Goal: Task Accomplishment & Management: Manage account settings

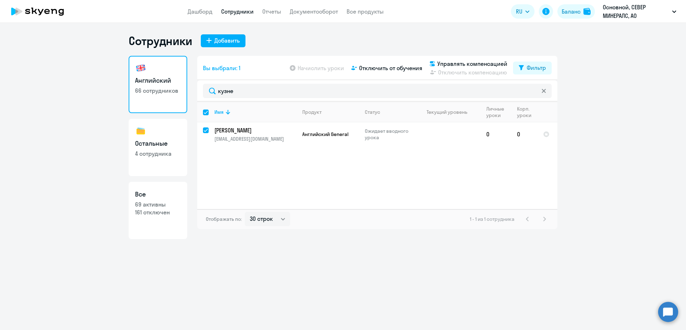
select select "30"
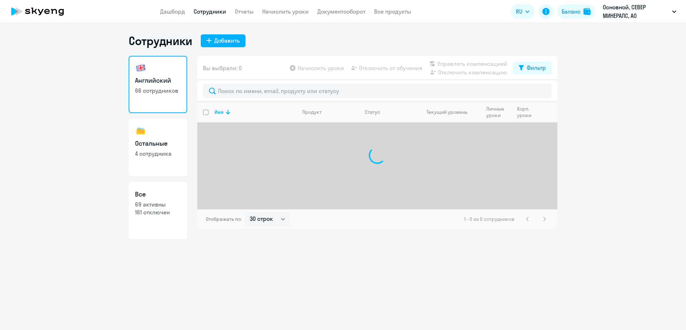
select select "30"
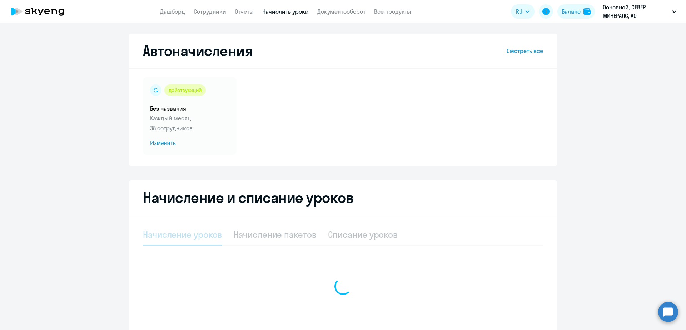
select select "10"
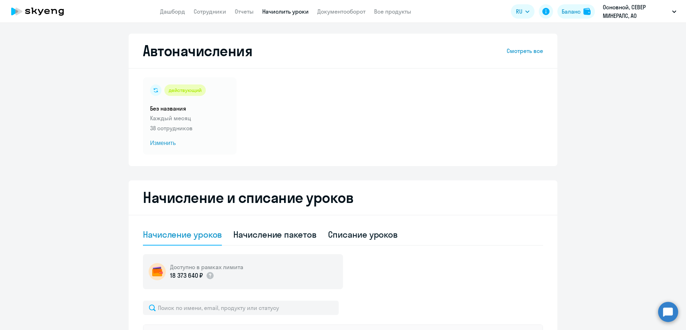
scroll to position [179, 0]
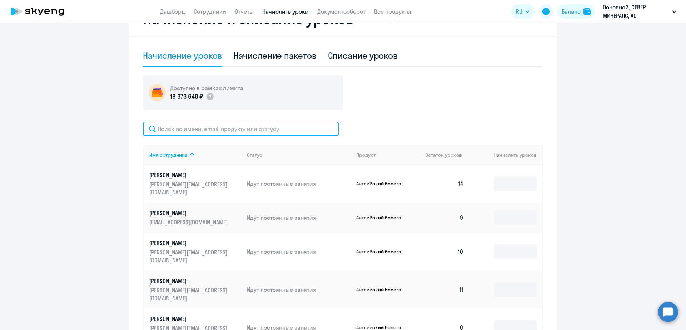
click at [202, 130] on input "text" at bounding box center [241, 129] width 196 height 14
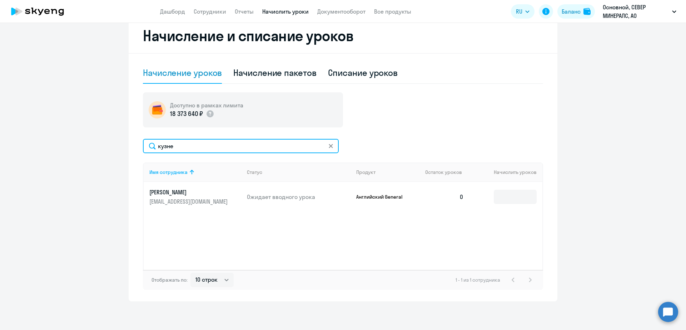
scroll to position [162, 0]
type input "кузне"
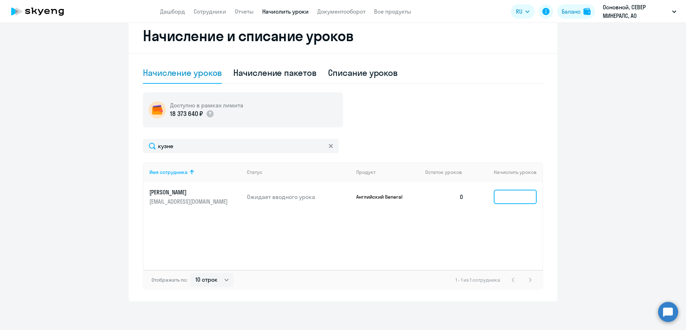
click at [502, 194] on input at bounding box center [515, 196] width 43 height 14
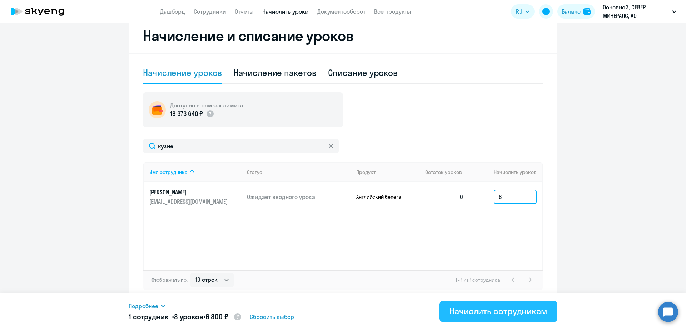
type input "8"
click at [491, 312] on div "Начислить сотрудникам" at bounding box center [499, 310] width 98 height 11
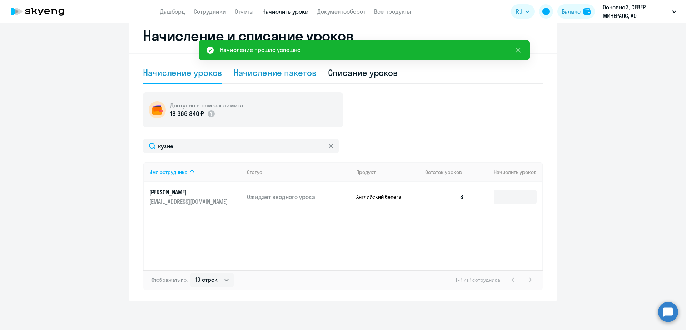
scroll to position [28, 0]
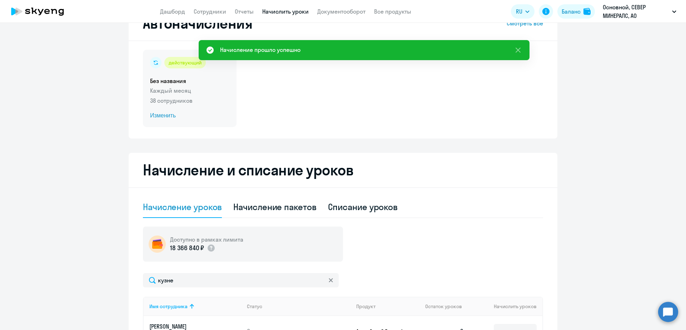
click at [171, 113] on span "Изменить" at bounding box center [189, 115] width 79 height 9
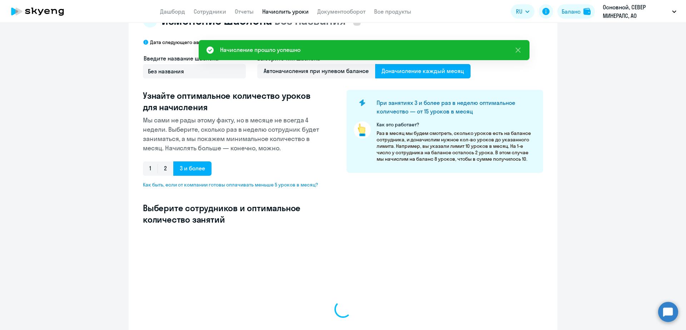
select select "10"
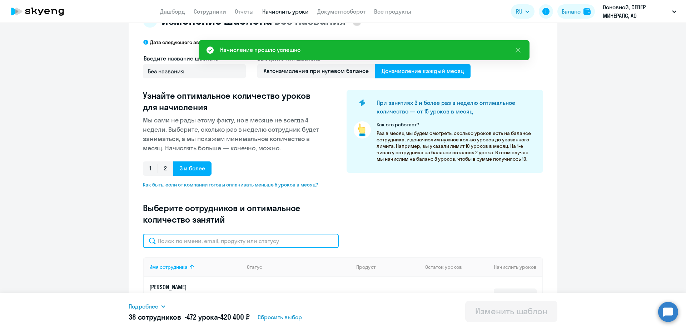
click at [240, 241] on input "text" at bounding box center [241, 240] width 196 height 14
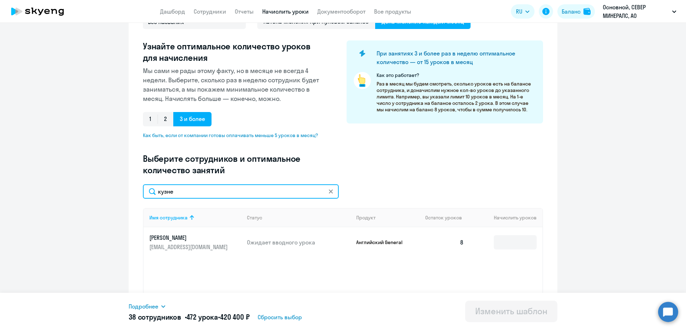
scroll to position [122, 0]
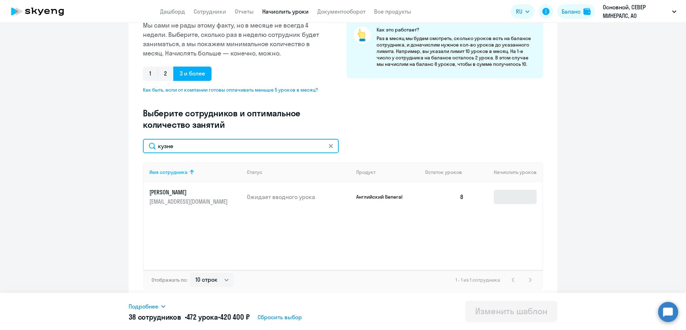
type input "кузне"
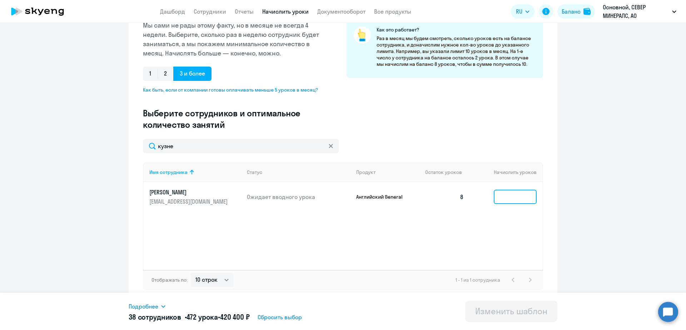
click at [520, 194] on input at bounding box center [515, 196] width 43 height 14
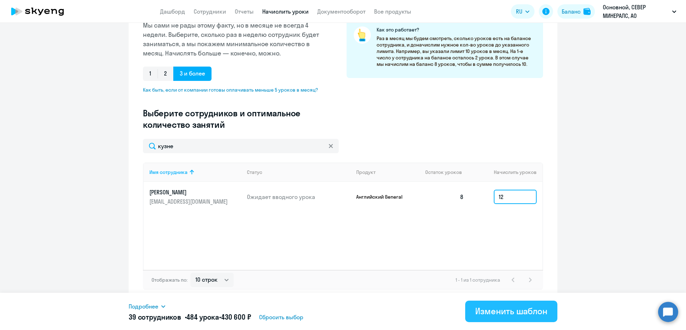
type input "12"
click at [502, 310] on div "Изменить шаблон" at bounding box center [511, 310] width 72 height 11
